Goal: Download file/media

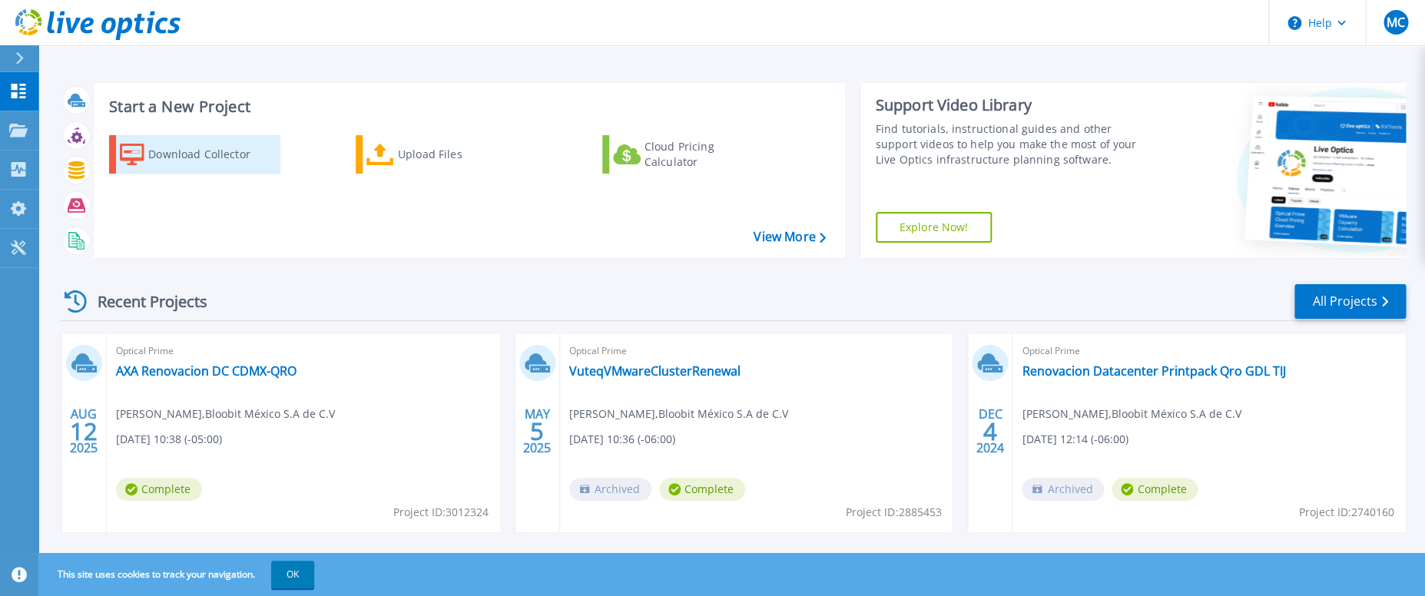
click at [222, 162] on div "Download Collector" at bounding box center [209, 154] width 123 height 31
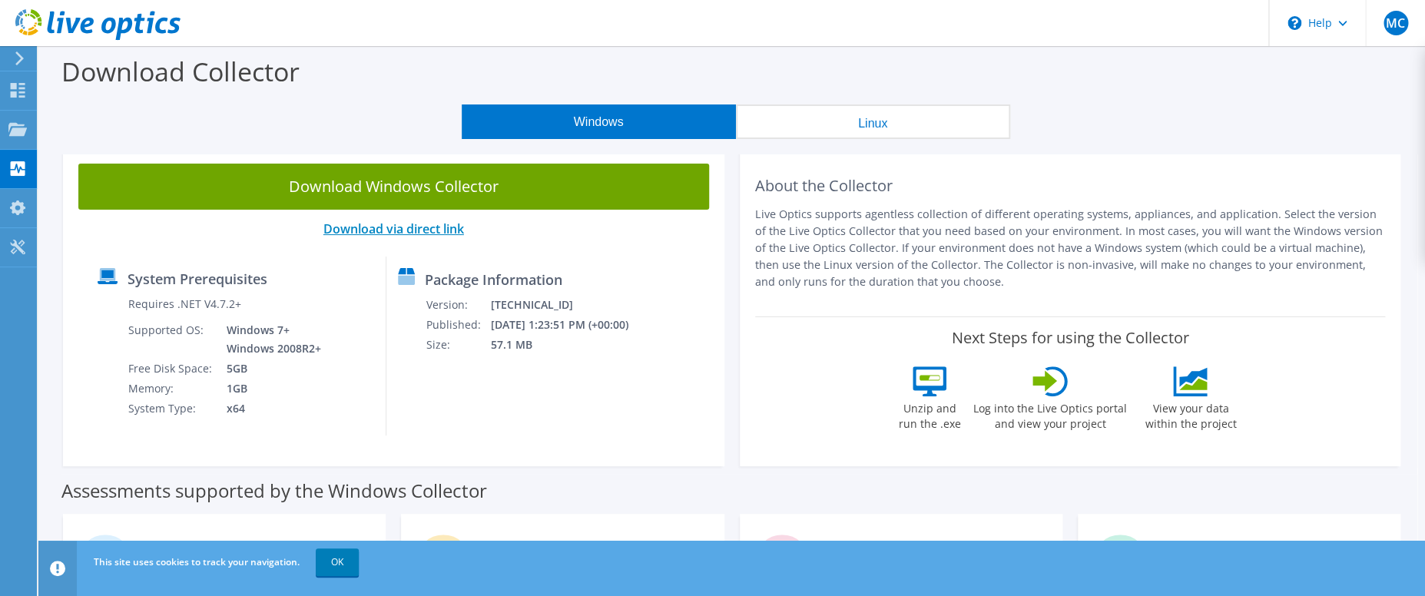
click at [450, 235] on link "Download via direct link" at bounding box center [393, 228] width 141 height 17
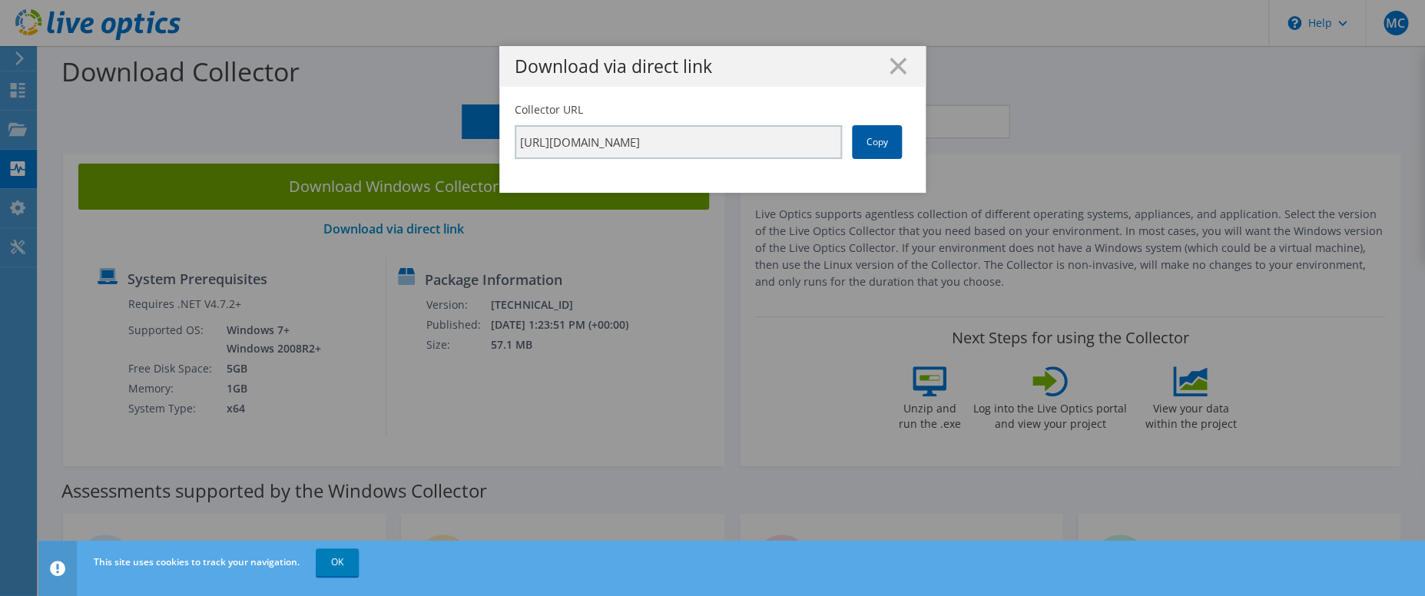
click at [884, 134] on link "Copy" at bounding box center [877, 142] width 50 height 34
